Goal: Use online tool/utility

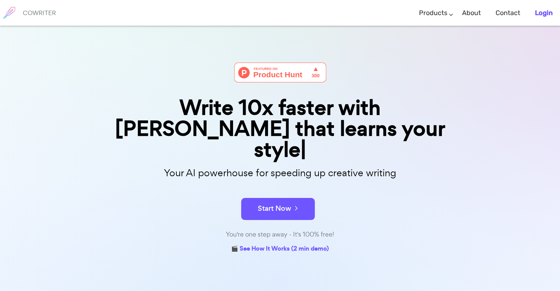
click at [383, 10] on b "Login" at bounding box center [544, 13] width 18 height 8
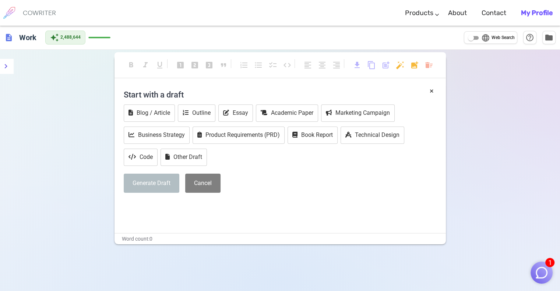
click at [383, 269] on img "button" at bounding box center [541, 273] width 14 height 14
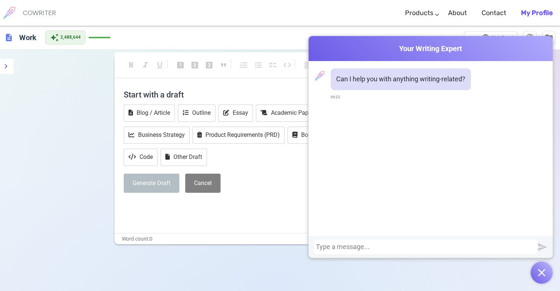
click at [383, 245] on div at bounding box center [426, 246] width 220 height 7
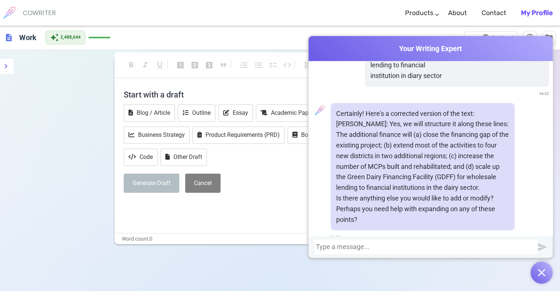
scroll to position [147, 0]
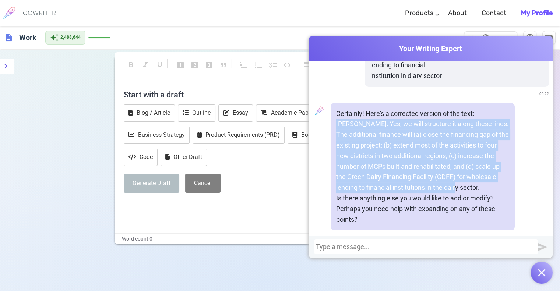
drag, startPoint x: 479, startPoint y: 178, endPoint x: 334, endPoint y: 116, distance: 158.4
click at [336, 119] on p "[PERSON_NAME]: Yes, we will structure it along these lines: The additional fina…" at bounding box center [422, 156] width 173 height 74
copy p "[PERSON_NAME]: Yes, we will structure it along these lines: The additional fina…"
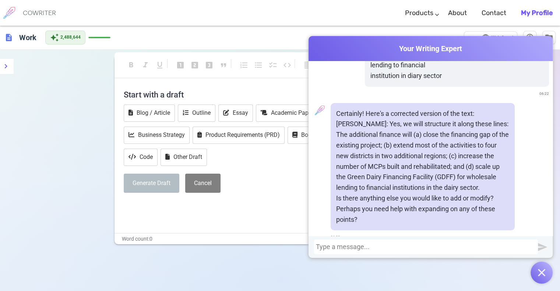
click at [134, 211] on div "× Start with a draft Blog / Article Outline Essay Academic Paper Marketing Camp…" at bounding box center [279, 159] width 331 height 147
click at [383, 248] on div at bounding box center [426, 246] width 220 height 7
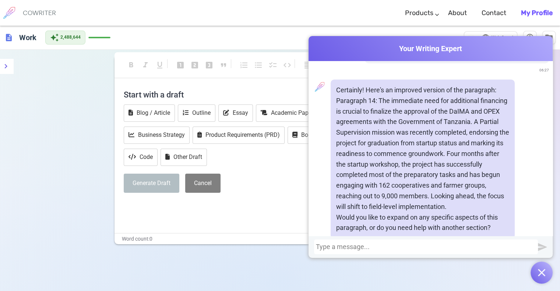
scroll to position [498, 0]
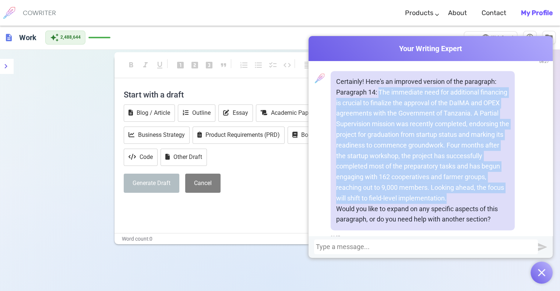
drag, startPoint x: 446, startPoint y: 189, endPoint x: 377, endPoint y: 79, distance: 129.6
click at [377, 87] on p "Paragraph 14: The immediate need for additional financing is crucial to finaliz…" at bounding box center [422, 145] width 173 height 117
copy p "The immediate need for additional financing is crucial to finalize the approval…"
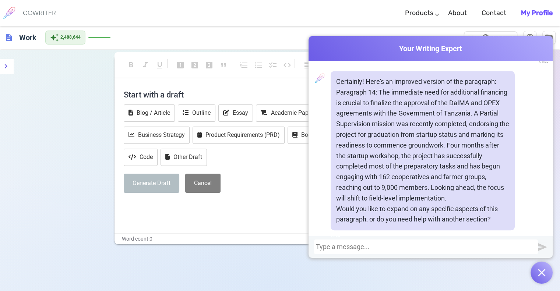
click at [349, 245] on div at bounding box center [426, 246] width 220 height 7
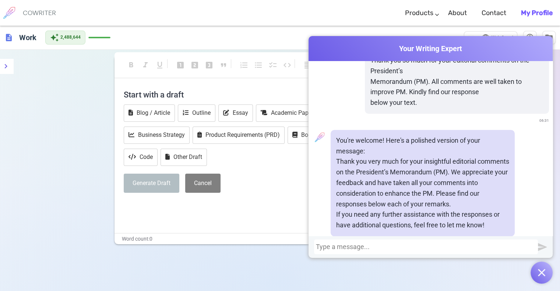
scroll to position [701, 0]
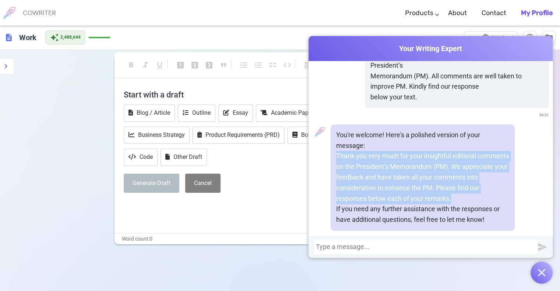
drag, startPoint x: 335, startPoint y: 146, endPoint x: 487, endPoint y: 188, distance: 157.7
click at [383, 188] on p "Thank you very much for your insightful editorial comments on the President’s M…" at bounding box center [422, 177] width 173 height 53
copy p "Thank you very much for your insightful editorial comments on the President’s M…"
